Goal: Information Seeking & Learning: Learn about a topic

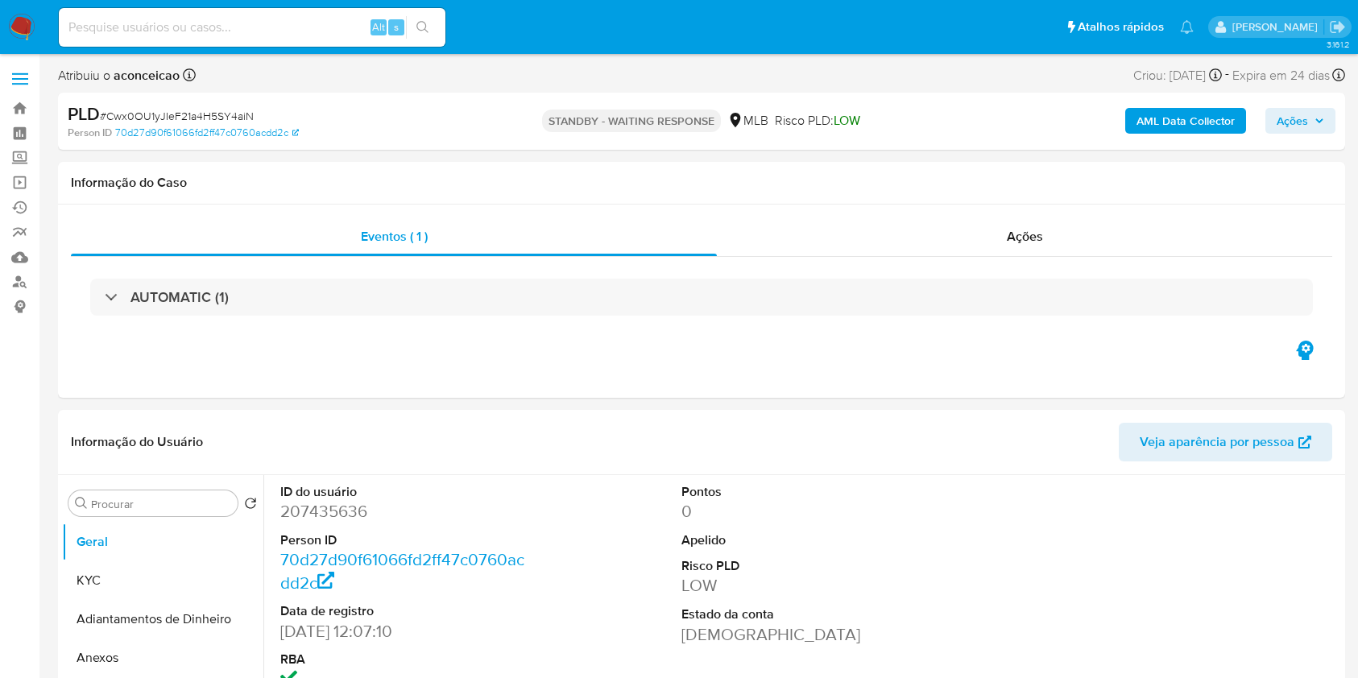
select select "10"
click at [285, 28] on input at bounding box center [252, 27] width 387 height 21
paste input "8yEzwuKK8ge66JhSdv0CYMxV"
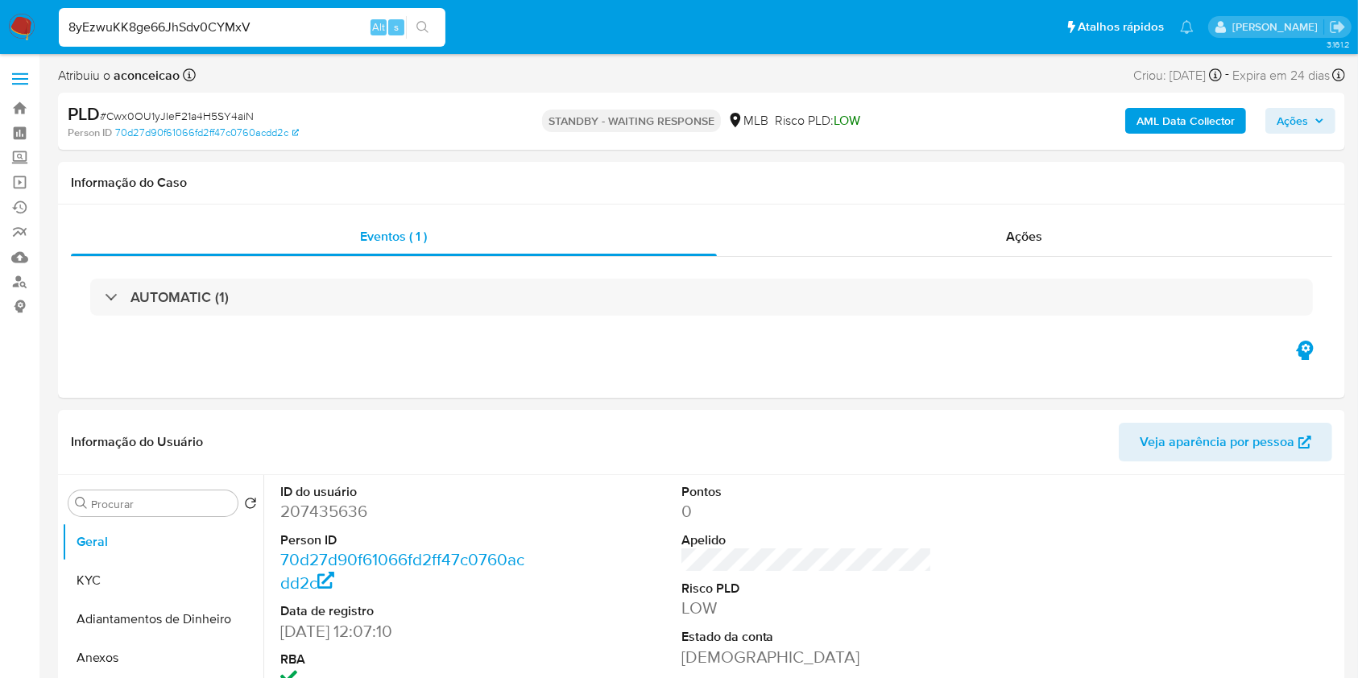
type input "8yEzwuKK8ge66JhSdv0CYMxV"
click at [420, 30] on icon "search-icon" at bounding box center [423, 27] width 13 height 13
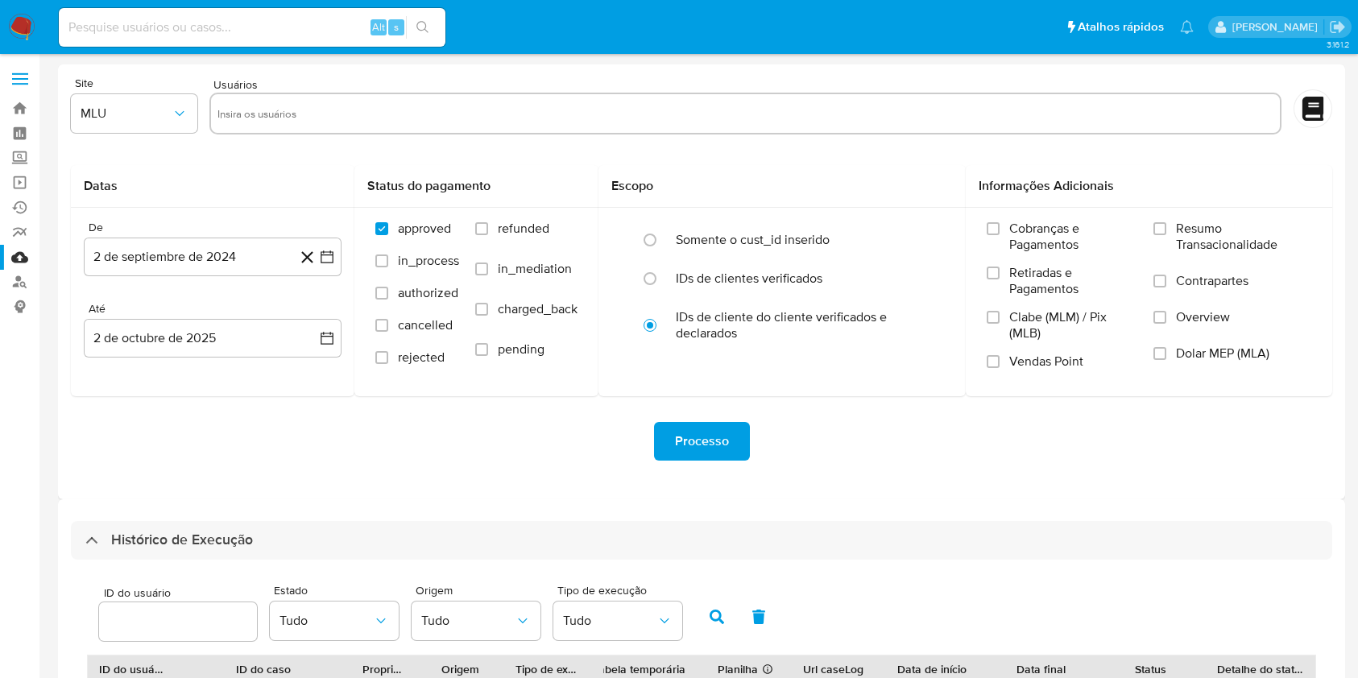
select select "20"
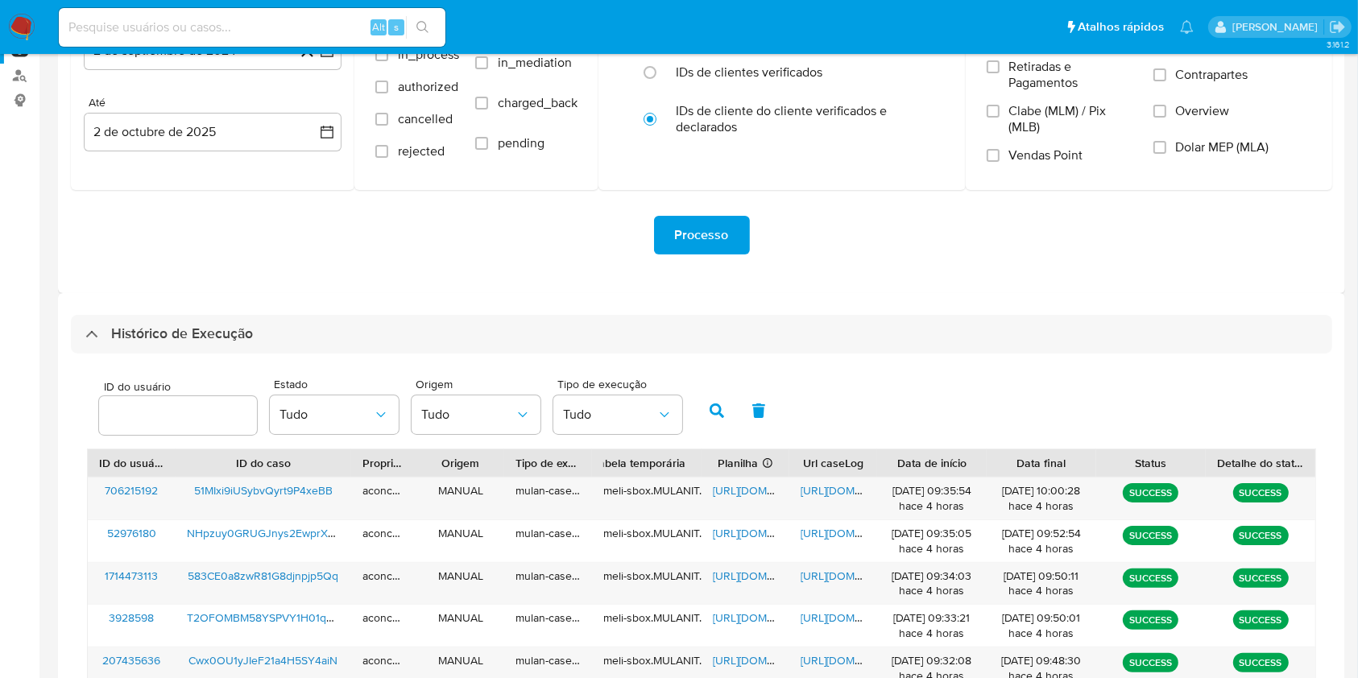
scroll to position [740, 0]
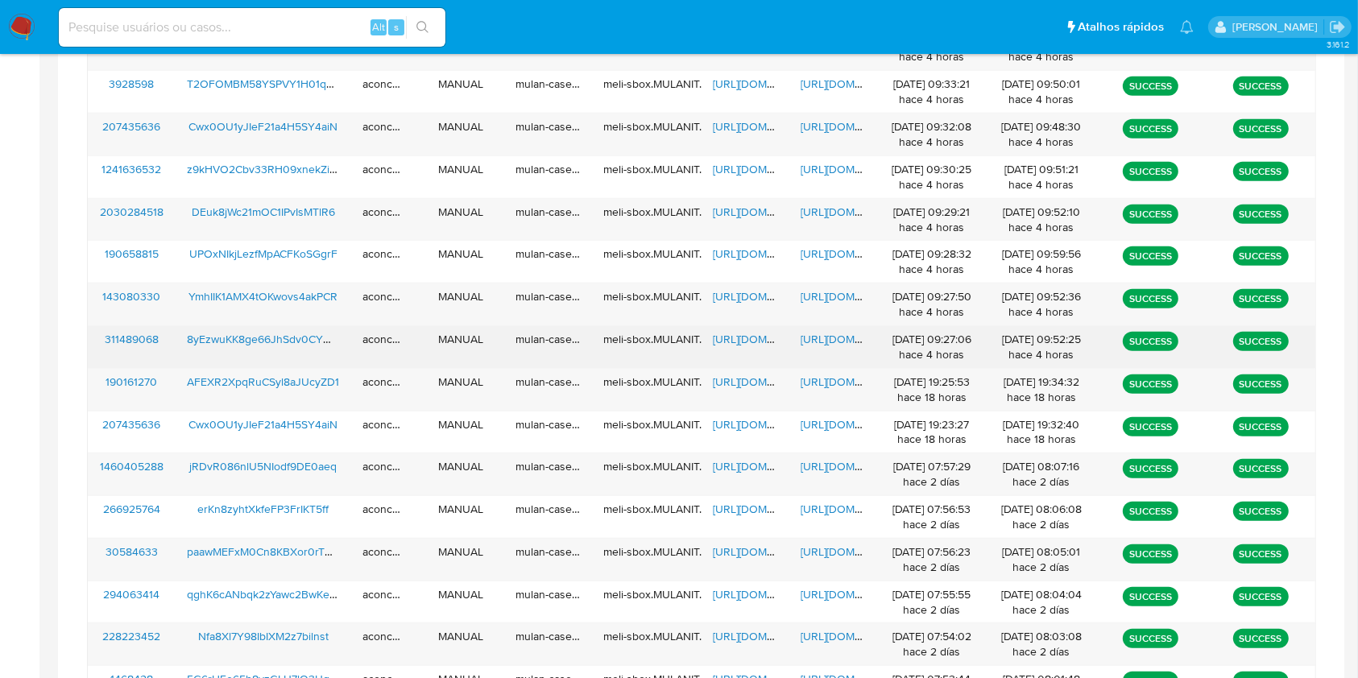
click at [748, 346] on span "https://docs.google.com/spreadsheets/d/1OOD6o3s0j_hJ5VaDeKK5U8cN0_EvSh4P9uCRW5w…" at bounding box center [768, 339] width 111 height 16
click at [824, 338] on span "https://docs.google.com/document/d/15PNTMhY5rlEonBtSg4qFFImmrQahjWASDCdePUzotSQ…" at bounding box center [856, 339] width 111 height 16
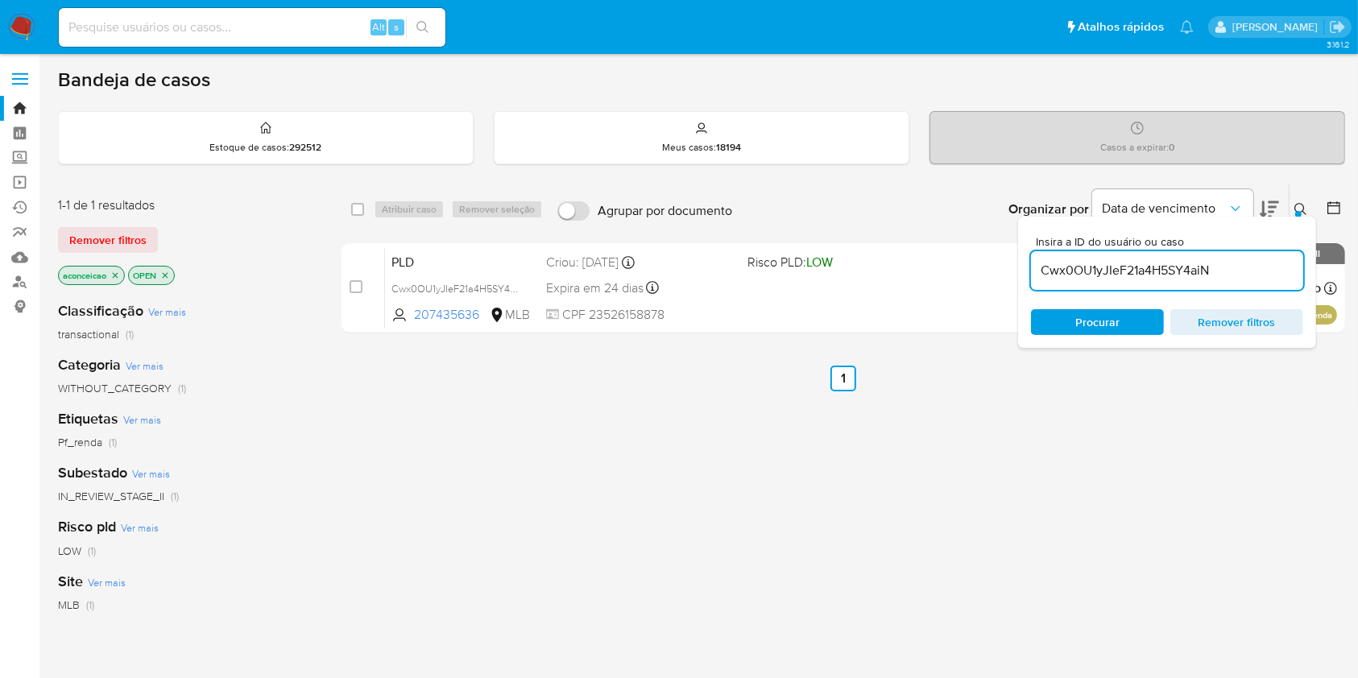
click at [1178, 265] on input "Cwx0OU1yJIeF21a4H5SY4aiN" at bounding box center [1167, 270] width 272 height 21
paste input "8yEzwuKK8ge66JhSdv0CYMxV"
click at [1178, 265] on input "Cwx0OU1yJIeF21a4H5SY4aiN" at bounding box center [1167, 270] width 272 height 21
type input "8yEzwuKK8ge66JhSdv0CYMxV"
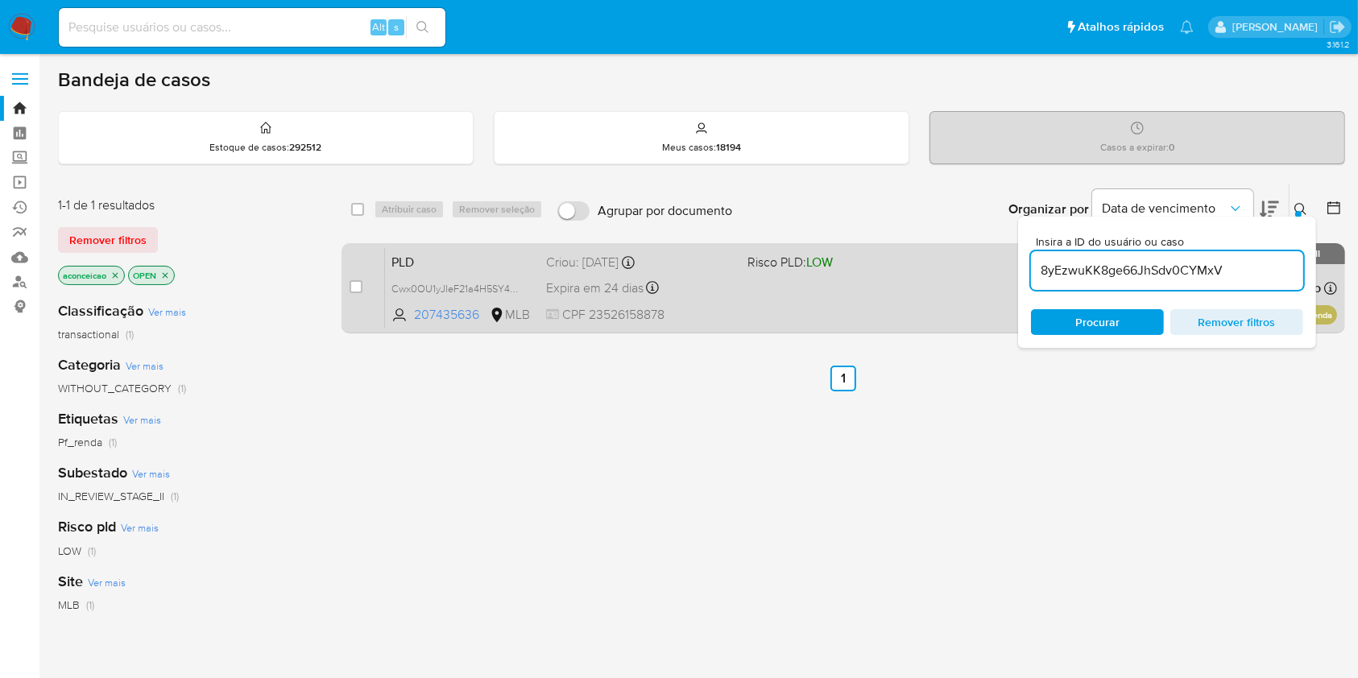
click at [760, 280] on div "PLD Cwx0OU1yJIeF21a4H5SY4aiN 207435636 MLB Risco PLD: LOW Criou: 12/09/2025 Cri…" at bounding box center [861, 287] width 952 height 81
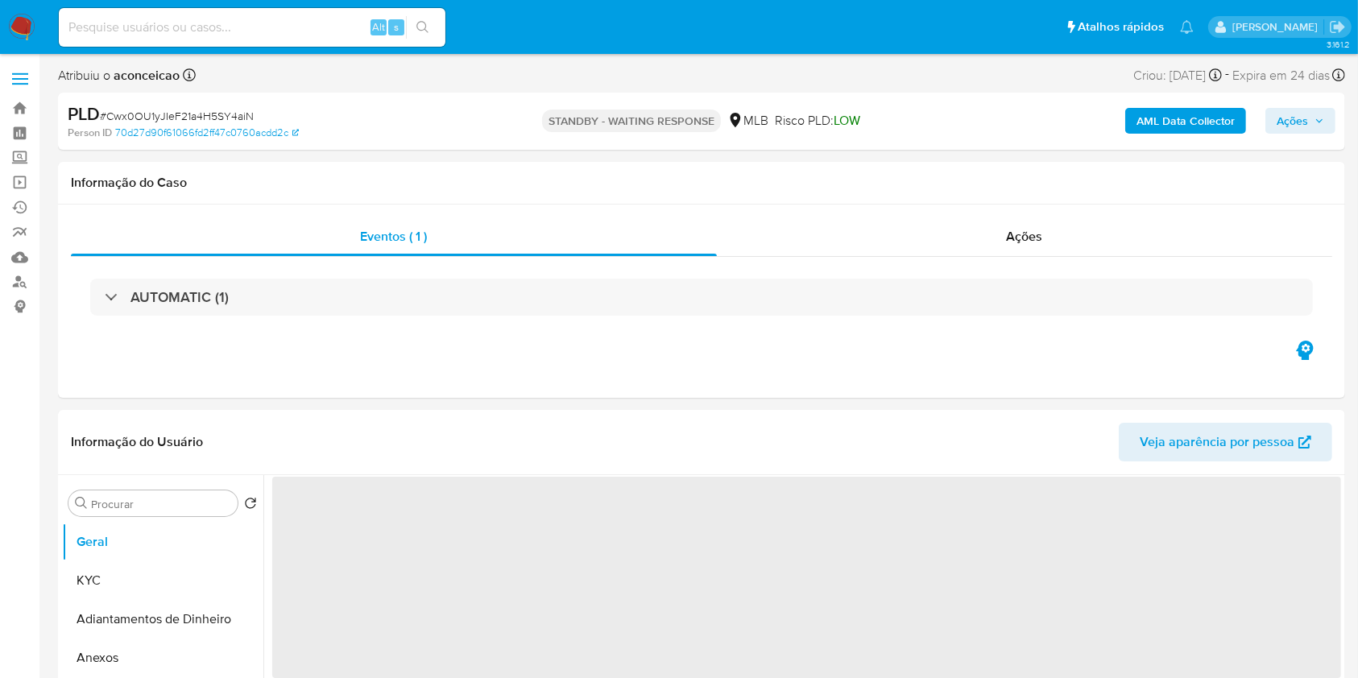
select select "10"
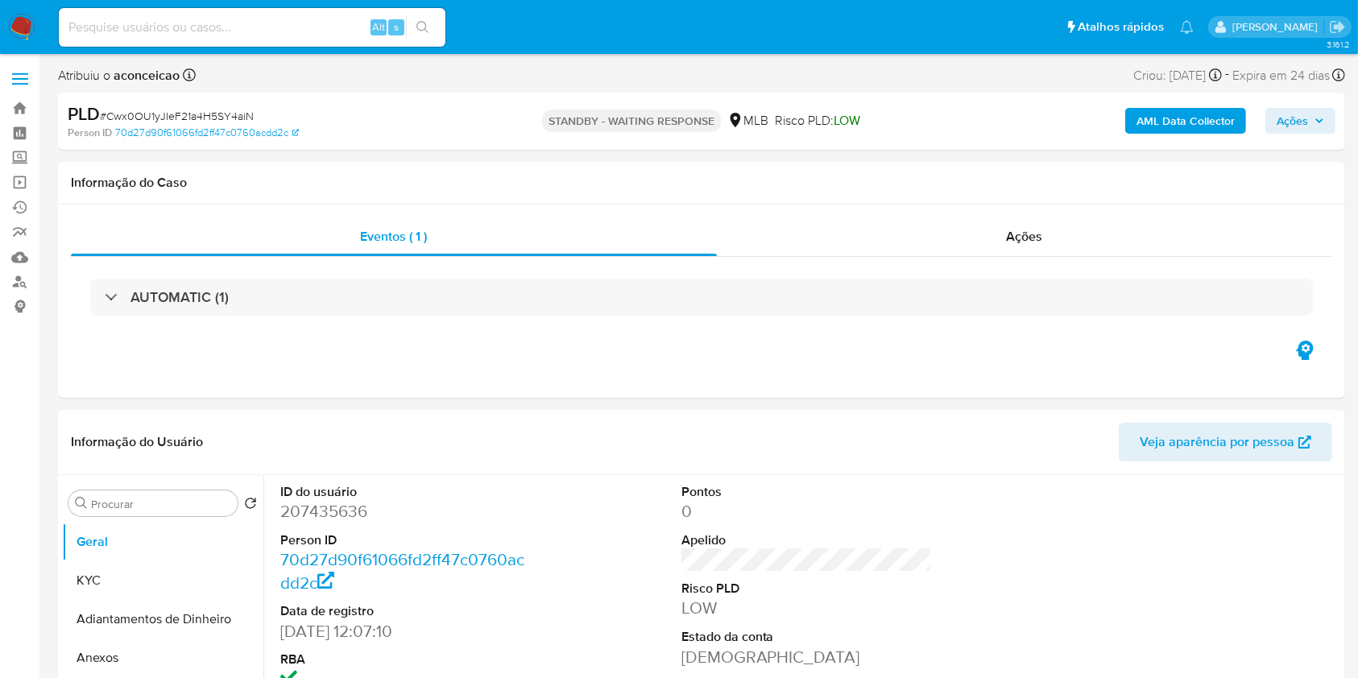
click at [269, 39] on div "Alt s" at bounding box center [252, 27] width 387 height 39
click at [256, 24] on input at bounding box center [252, 27] width 387 height 21
paste input "8yEzwuKK8ge66JhSdv0CYMxV"
type input "8yEzwuKK8ge66JhSdv0CYMxV"
click at [419, 23] on icon "search-icon" at bounding box center [423, 27] width 13 height 13
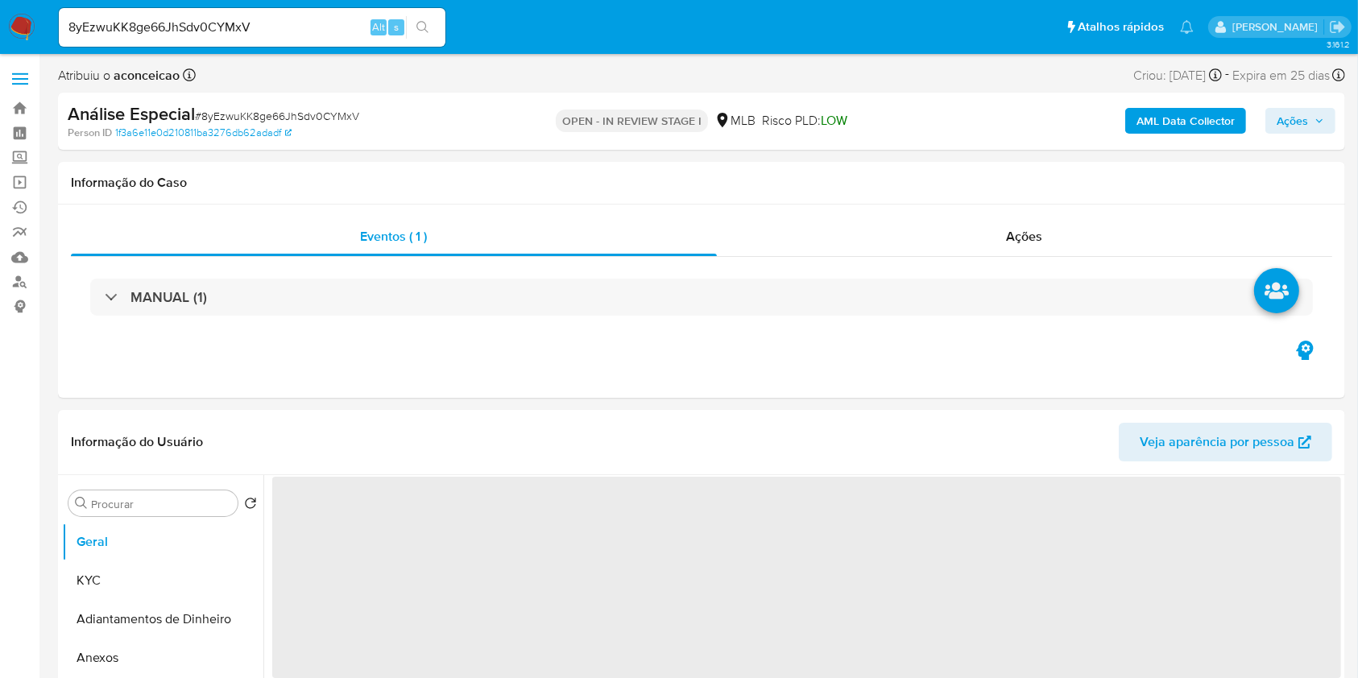
select select "10"
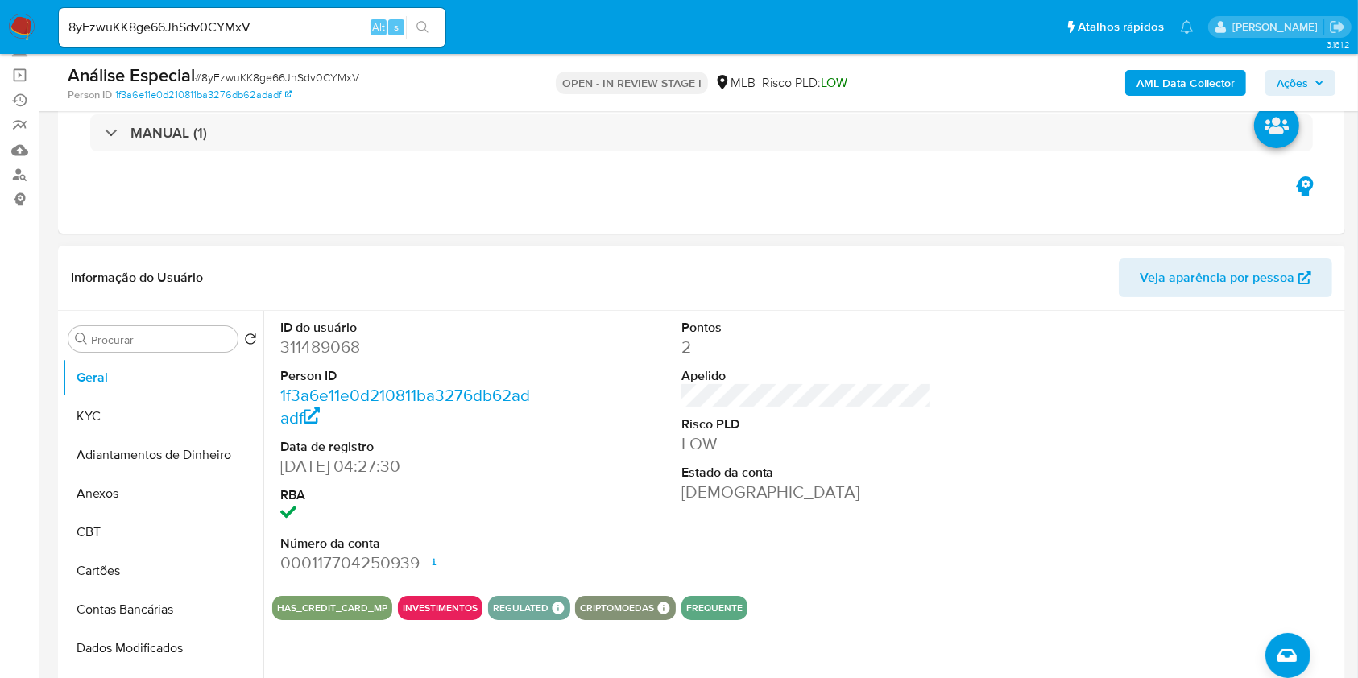
scroll to position [214, 0]
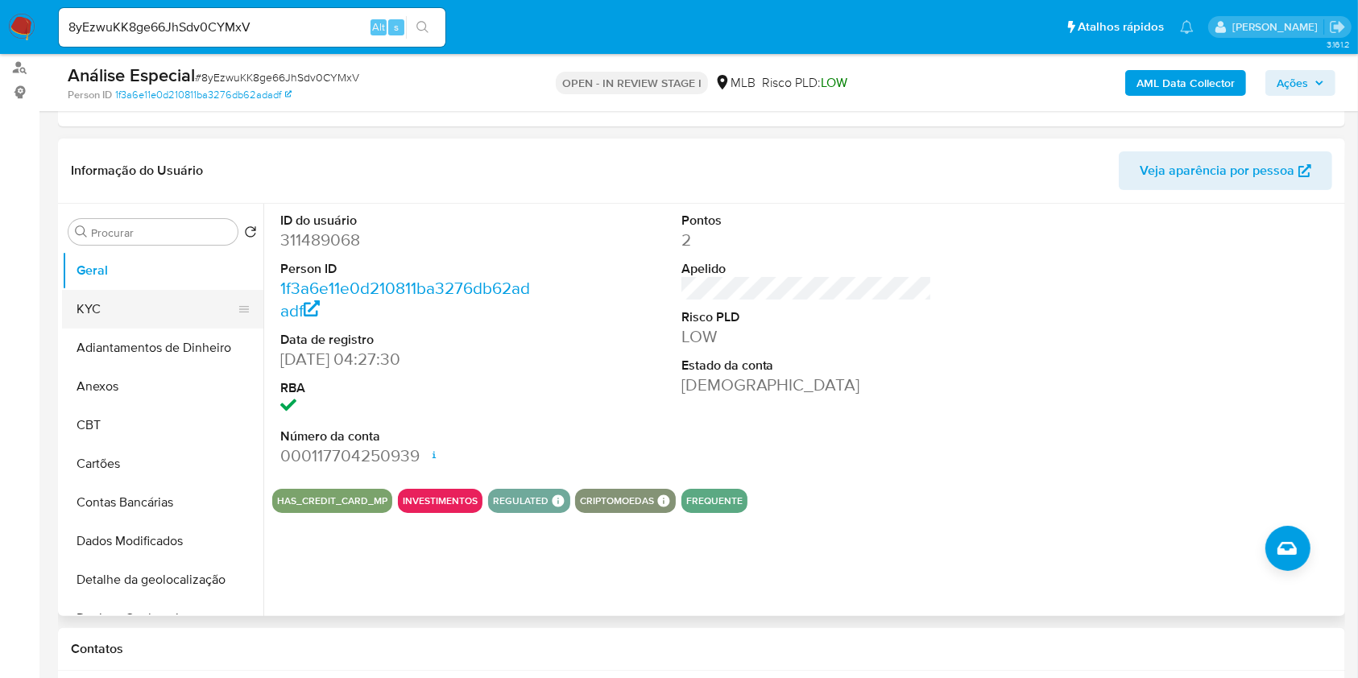
click at [156, 290] on button "KYC" at bounding box center [156, 309] width 189 height 39
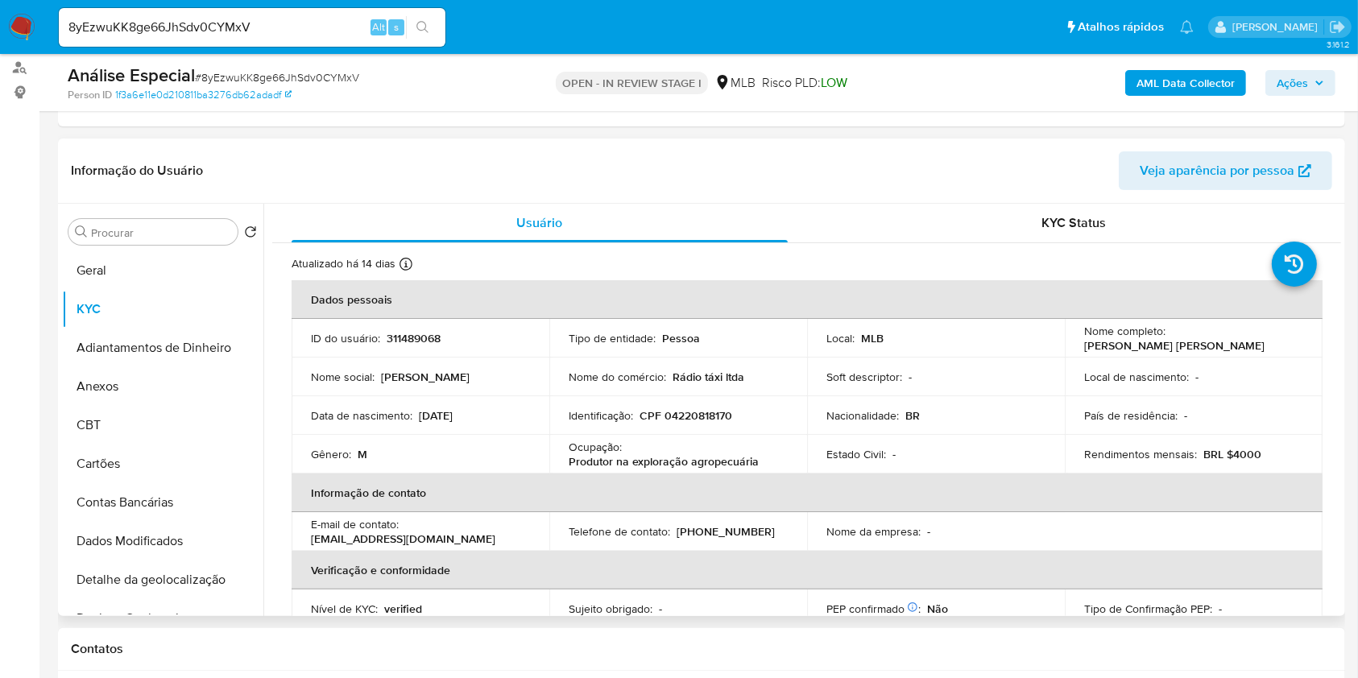
click at [722, 459] on p "Produtor na exploração agropecuária" at bounding box center [664, 461] width 190 height 15
copy div "Ocupação : Produtor na exploração agropecuária"
click at [185, 230] on input "Procurar" at bounding box center [161, 233] width 140 height 15
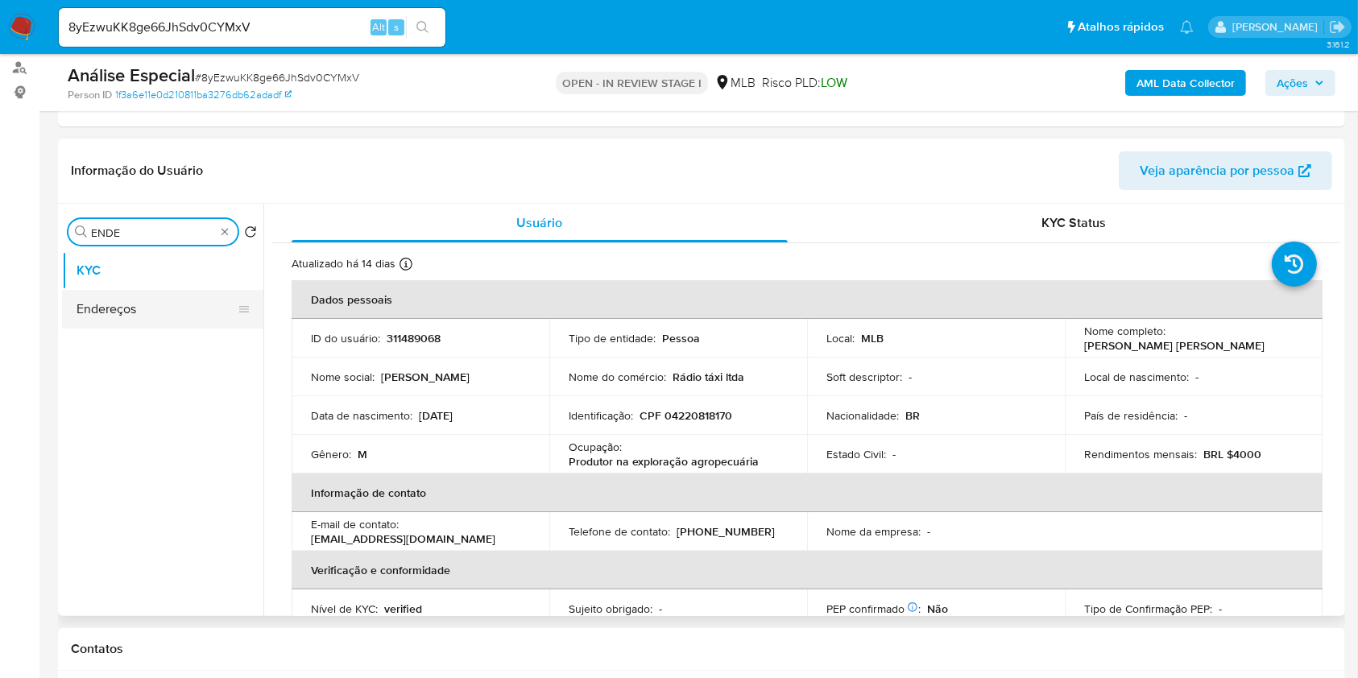
type input "ENDE"
click at [175, 295] on button "Endereços" at bounding box center [156, 309] width 189 height 39
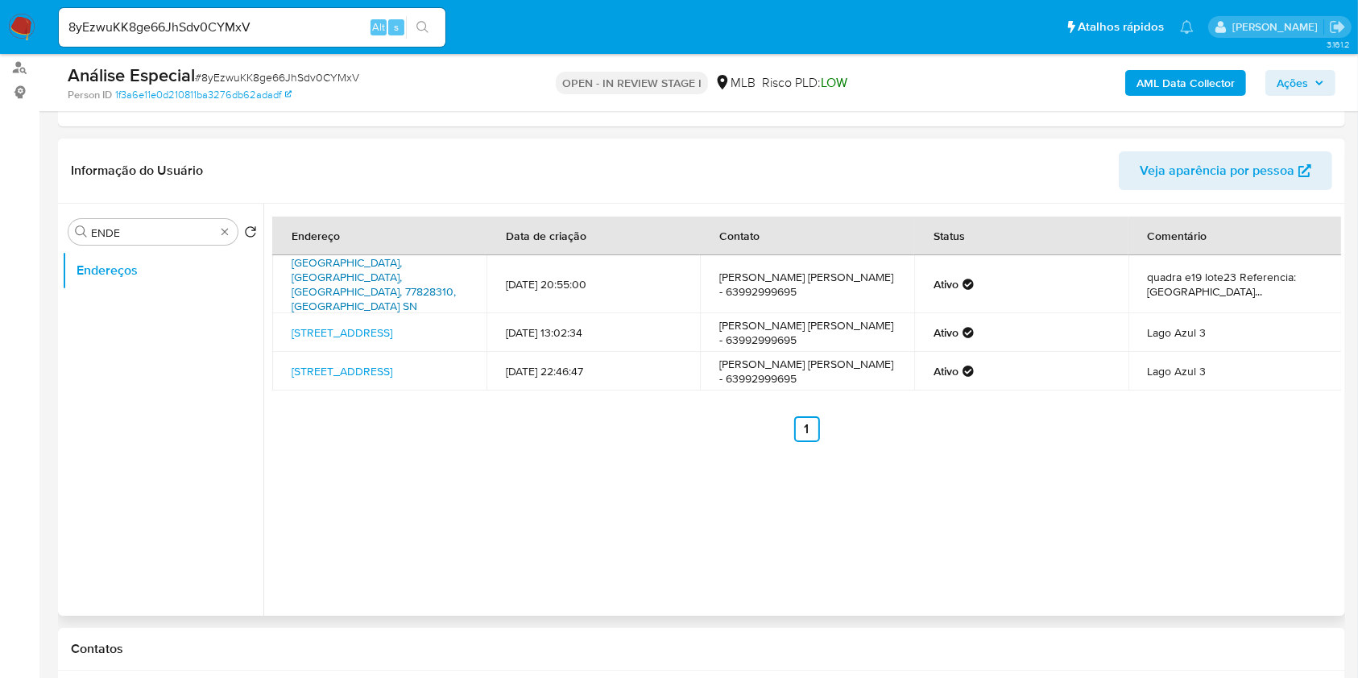
click at [416, 287] on link "[GEOGRAPHIC_DATA], [GEOGRAPHIC_DATA], [GEOGRAPHIC_DATA], 77828310, [GEOGRAPHIC_…" at bounding box center [374, 285] width 164 height 60
click at [769, 473] on div "Endereço Data de criação Contato Status Comentário [GEOGRAPHIC_DATA][PERSON_NAM…" at bounding box center [802, 410] width 1078 height 413
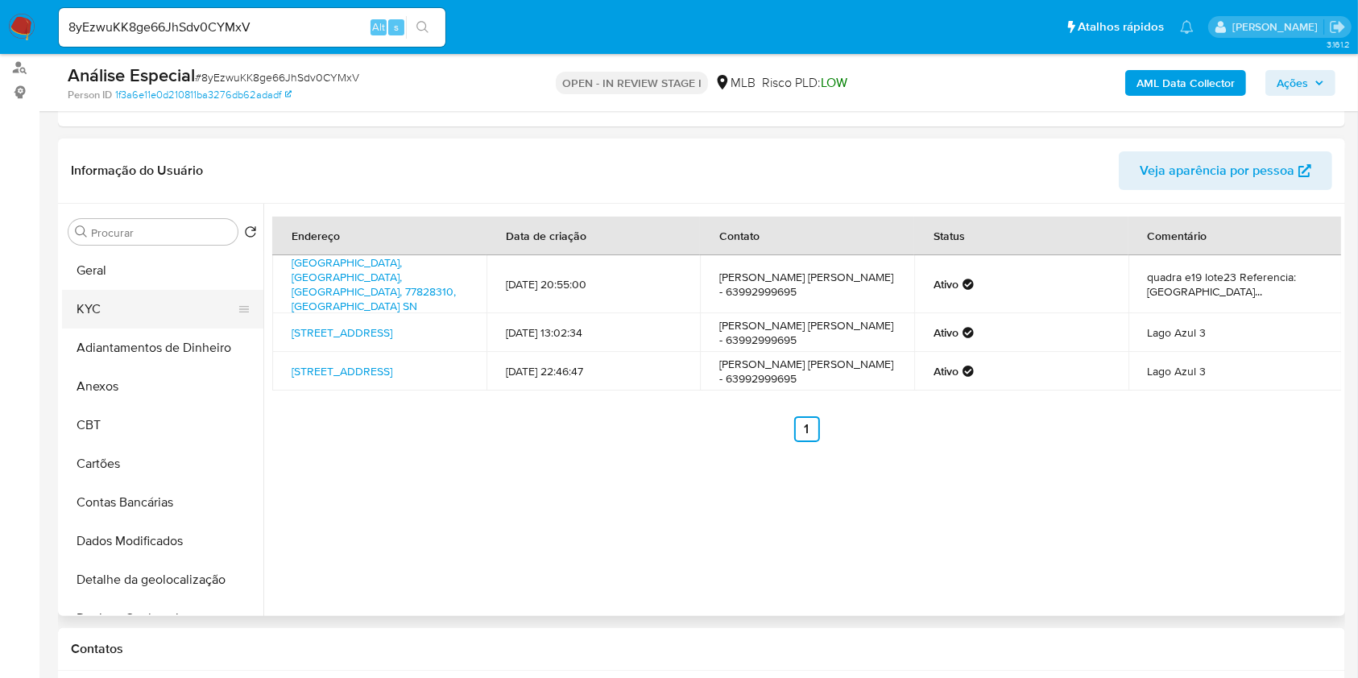
click at [129, 316] on button "KYC" at bounding box center [156, 309] width 189 height 39
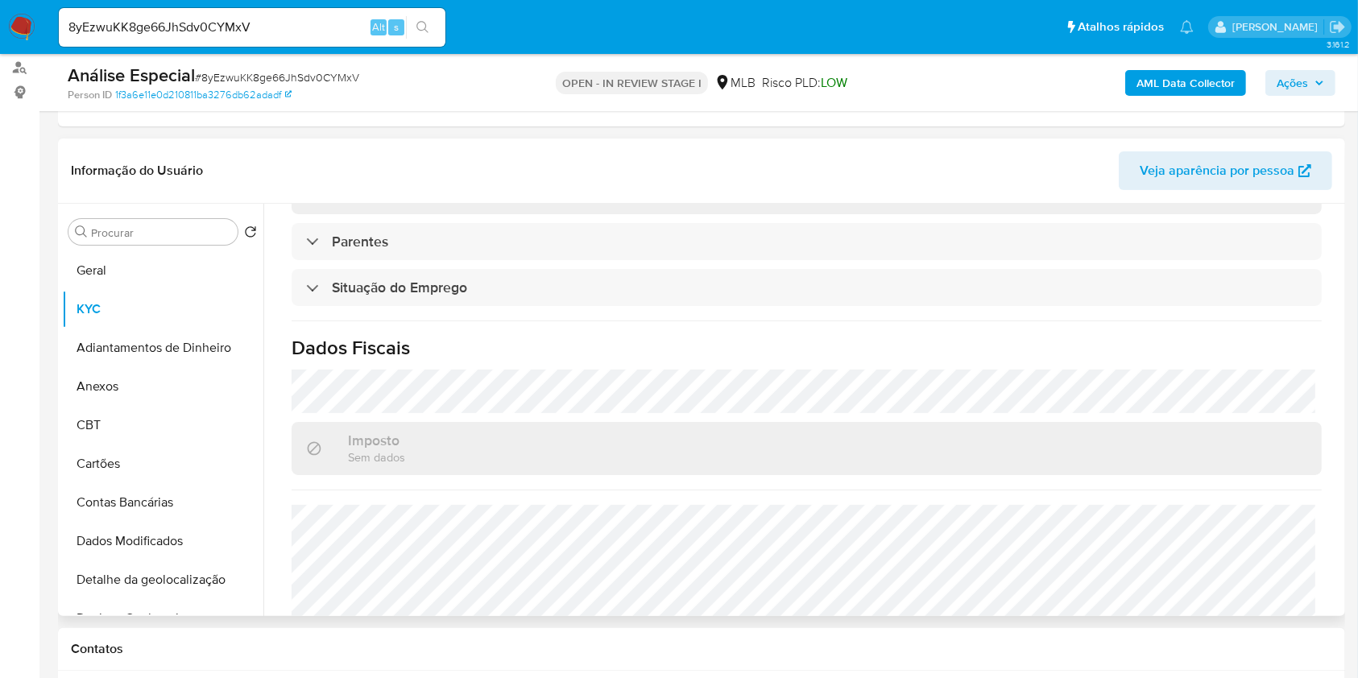
scroll to position [645, 0]
click at [206, 235] on input "Procurar" at bounding box center [161, 233] width 140 height 15
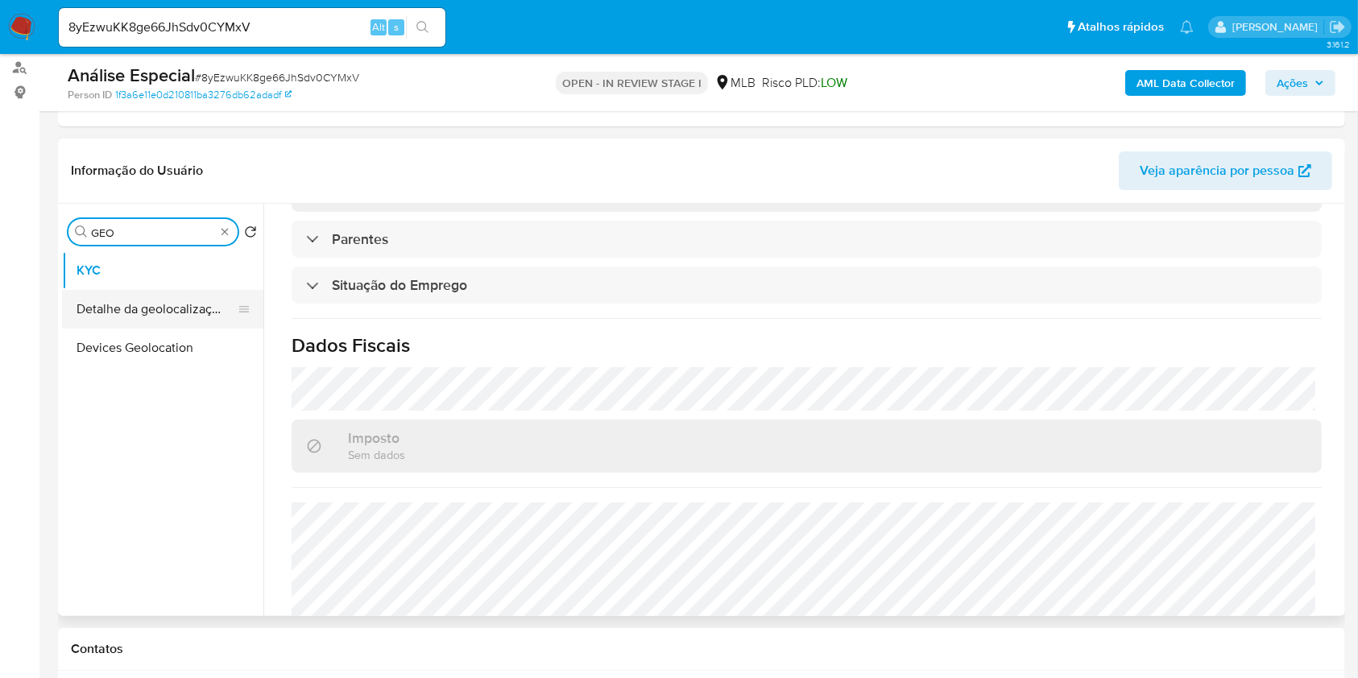
type input "GEO"
click at [181, 303] on button "Detalhe da geolocalização" at bounding box center [156, 309] width 189 height 39
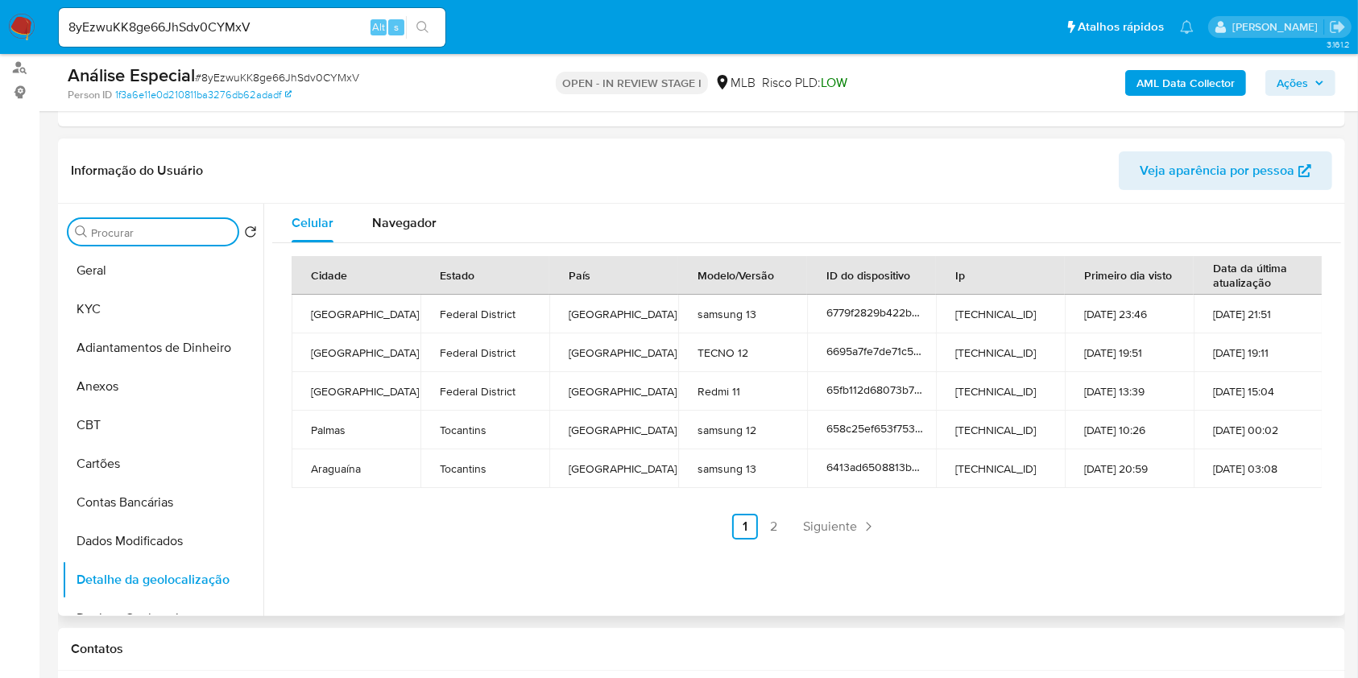
click at [199, 238] on input "Procurar" at bounding box center [161, 233] width 140 height 15
click at [200, 235] on input "Procurar" at bounding box center [161, 233] width 140 height 15
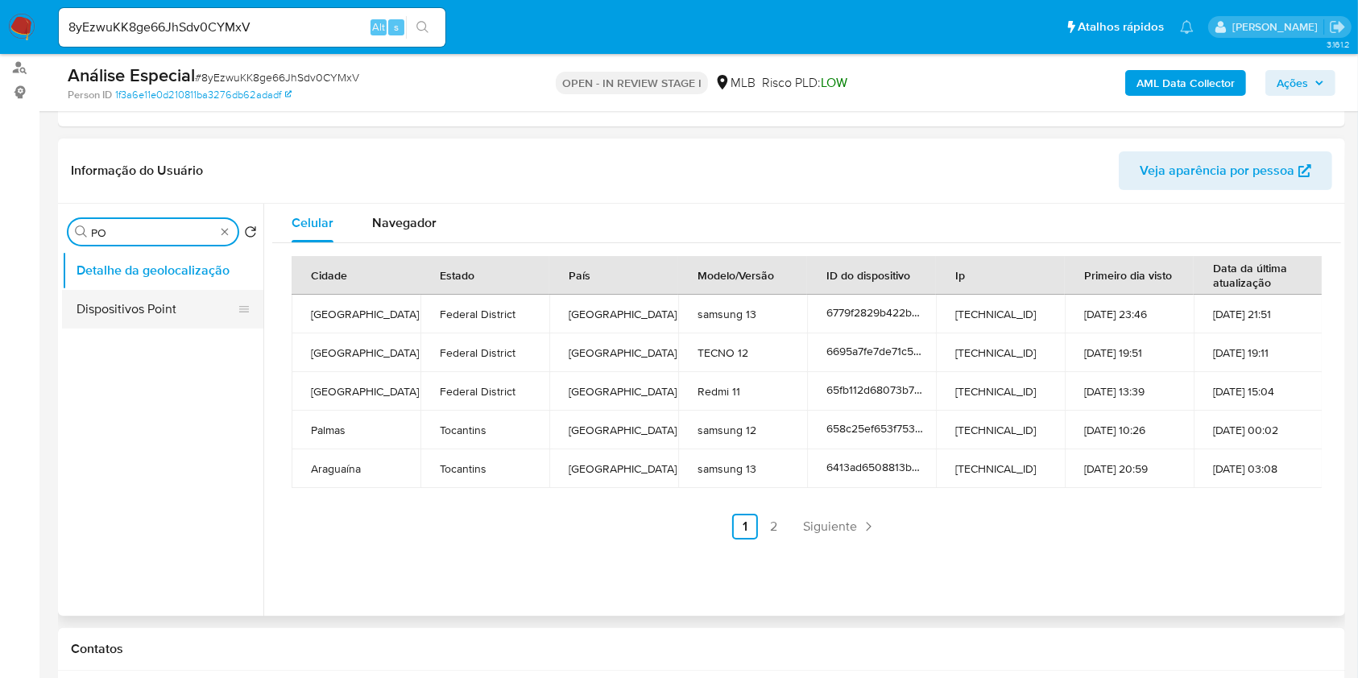
type input "PO"
click at [176, 326] on button "Dispositivos Point" at bounding box center [156, 309] width 189 height 39
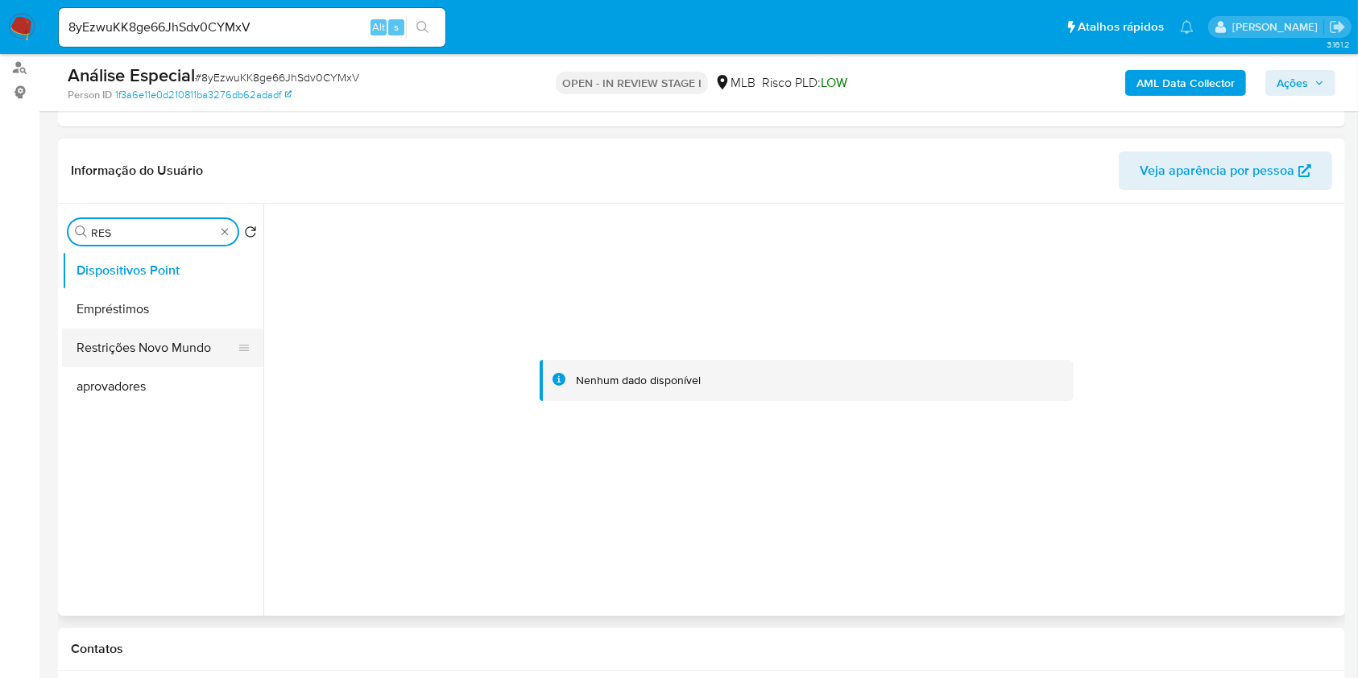
type input "RES"
click at [190, 344] on button "Restrições Novo Mundo" at bounding box center [156, 348] width 189 height 39
